Goal: Task Accomplishment & Management: Manage account settings

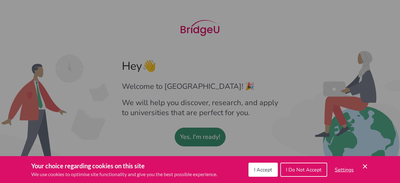
click at [260, 171] on span "I Accept" at bounding box center [263, 169] width 18 height 7
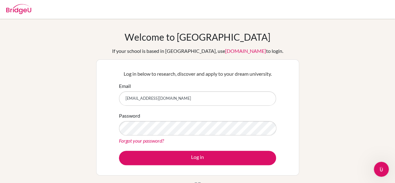
type input "[EMAIL_ADDRESS][DOMAIN_NAME]"
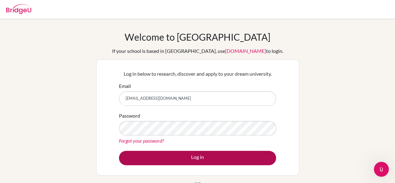
click at [239, 157] on button "Log in" at bounding box center [197, 158] width 157 height 14
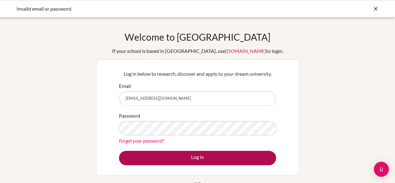
click at [225, 160] on button "Log in" at bounding box center [197, 158] width 157 height 14
click at [158, 160] on button "Log in" at bounding box center [197, 158] width 157 height 14
click at [214, 154] on button "Log in" at bounding box center [197, 158] width 157 height 14
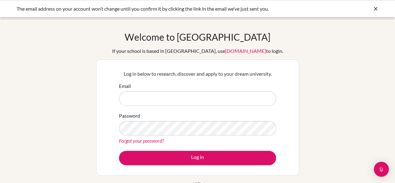
click at [373, 9] on icon at bounding box center [376, 9] width 6 height 6
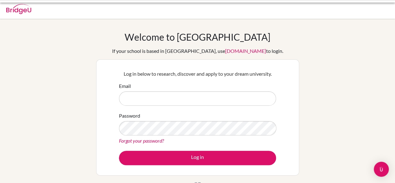
click at [373, 9] on div at bounding box center [197, 9] width 389 height 19
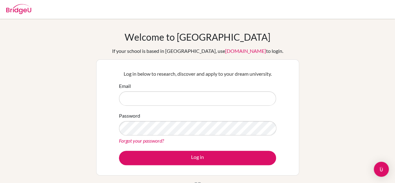
click at [172, 102] on input "Email" at bounding box center [197, 98] width 157 height 14
type input "armaanghimire1@gmail.com"
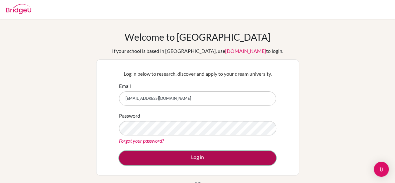
click at [173, 153] on button "Log in" at bounding box center [197, 158] width 157 height 14
